Goal: Communication & Community: Answer question/provide support

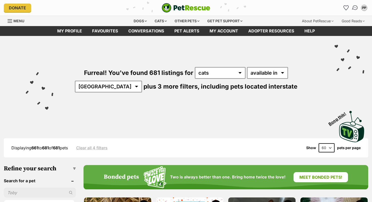
click at [353, 7] on img "Conversations" at bounding box center [354, 8] width 7 height 7
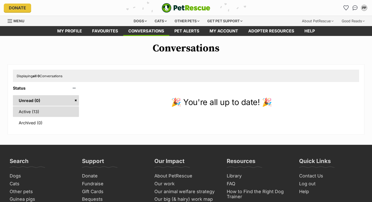
click at [47, 108] on link "Active (13)" at bounding box center [46, 111] width 66 height 11
